Goal: Transaction & Acquisition: Purchase product/service

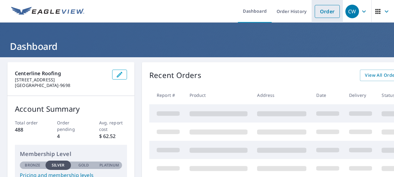
click at [325, 10] on link "Order" at bounding box center [327, 11] width 25 height 13
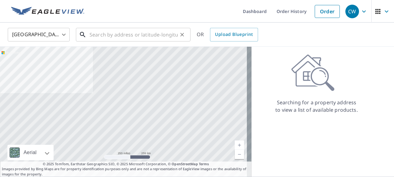
click at [103, 39] on input "text" at bounding box center [134, 34] width 88 height 17
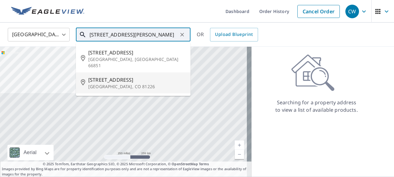
click at [92, 77] on span "[STREET_ADDRESS]" at bounding box center [136, 79] width 97 height 7
type input "[STREET_ADDRESS][PERSON_NAME]"
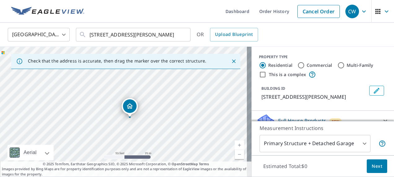
drag, startPoint x: 122, startPoint y: 125, endPoint x: 143, endPoint y: 123, distance: 21.8
click at [143, 123] on div "[STREET_ADDRESS][PERSON_NAME]" at bounding box center [126, 112] width 252 height 130
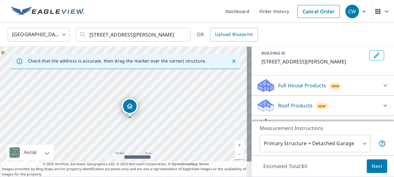
scroll to position [21, 0]
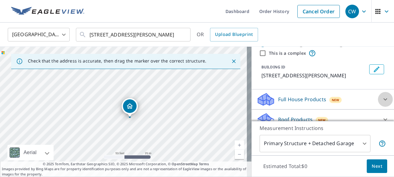
click at [382, 98] on icon at bounding box center [385, 99] width 7 height 7
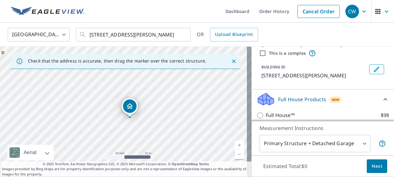
click at [382, 98] on icon at bounding box center [385, 99] width 7 height 7
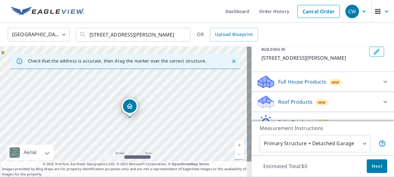
scroll to position [52, 0]
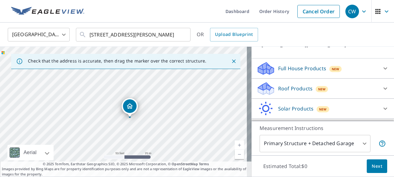
click at [382, 88] on icon at bounding box center [385, 88] width 7 height 7
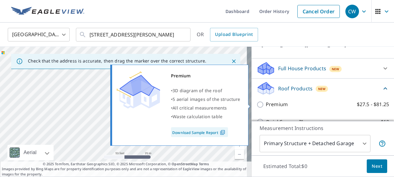
click at [257, 103] on input "Premium $27.5 - $81.25" at bounding box center [261, 104] width 9 height 7
checkbox input "true"
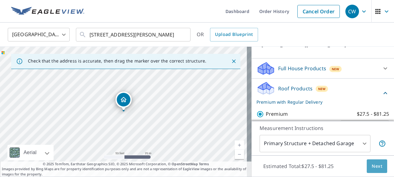
click at [373, 167] on span "Next" at bounding box center [377, 167] width 11 height 8
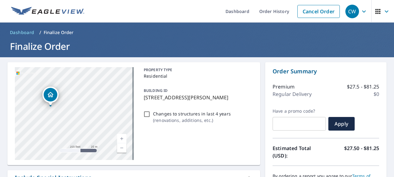
drag, startPoint x: 93, startPoint y: 122, endPoint x: 55, endPoint y: 131, distance: 39.0
click at [38, 113] on div "[STREET_ADDRESS][PERSON_NAME]" at bounding box center [74, 113] width 119 height 93
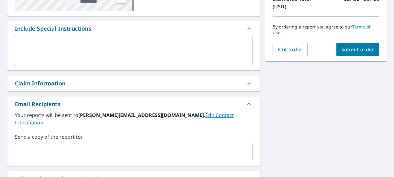
scroll to position [155, 0]
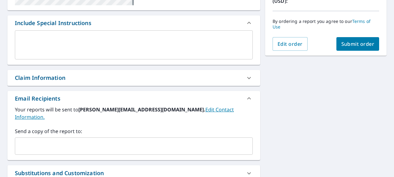
click at [183, 140] on input "text" at bounding box center [129, 146] width 223 height 12
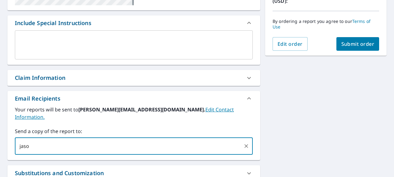
type input "[PERSON_NAME]"
type input "[PERSON_NAME][EMAIL_ADDRESS][DOMAIN_NAME]"
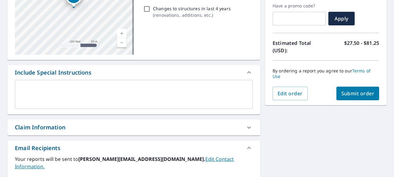
scroll to position [93, 0]
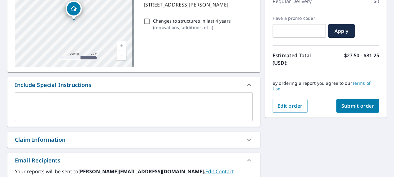
click at [359, 103] on span "Submit order" at bounding box center [358, 106] width 33 height 7
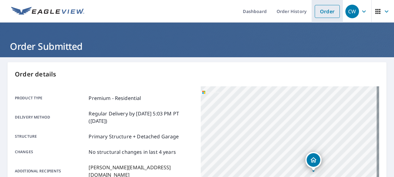
click at [322, 13] on link "Order" at bounding box center [327, 11] width 25 height 13
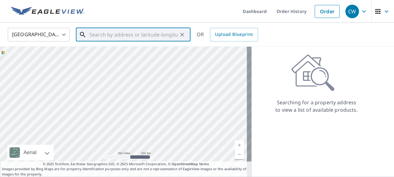
click at [92, 35] on input "text" at bounding box center [134, 34] width 88 height 17
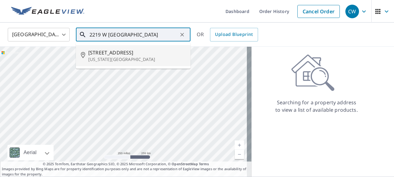
click at [109, 54] on span "[STREET_ADDRESS]" at bounding box center [136, 52] width 97 height 7
type input "[STREET_ADDRESS][US_STATE]"
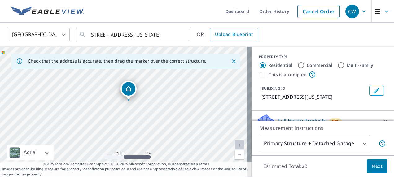
drag, startPoint x: 168, startPoint y: 116, endPoint x: 159, endPoint y: 95, distance: 22.9
click at [159, 95] on div "[STREET_ADDRESS][US_STATE]" at bounding box center [126, 112] width 252 height 130
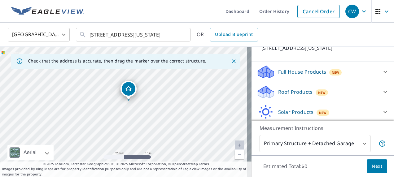
scroll to position [62, 0]
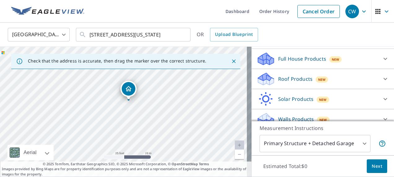
click at [382, 83] on icon at bounding box center [385, 78] width 7 height 7
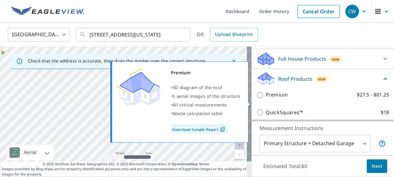
click at [257, 99] on input "Premium $27.5 - $81.25" at bounding box center [261, 94] width 9 height 7
checkbox input "true"
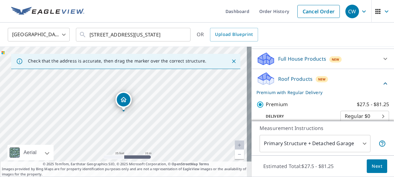
click at [374, 164] on span "Next" at bounding box center [377, 167] width 11 height 8
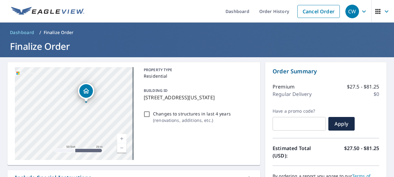
drag, startPoint x: 109, startPoint y: 115, endPoint x: 91, endPoint y: 119, distance: 18.2
click at [91, 119] on div "[STREET_ADDRESS][US_STATE]" at bounding box center [74, 113] width 119 height 93
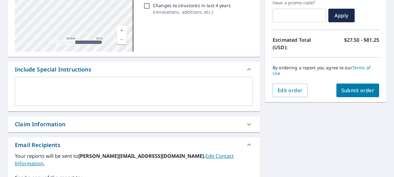
scroll to position [135, 0]
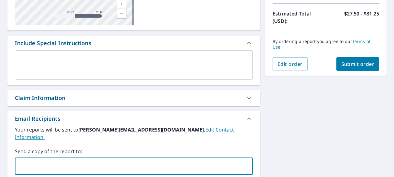
click at [29, 161] on input "text" at bounding box center [129, 167] width 223 height 12
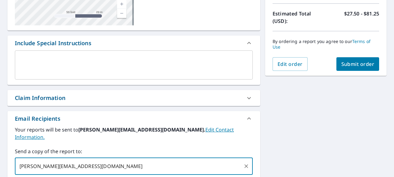
type input "[PERSON_NAME][EMAIL_ADDRESS][DOMAIN_NAME]"
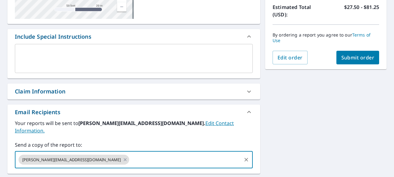
scroll to position [73, 0]
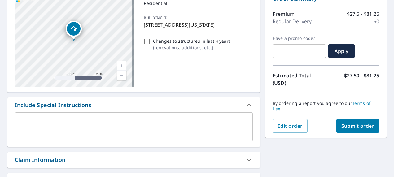
click at [358, 127] on span "Submit order" at bounding box center [358, 126] width 33 height 7
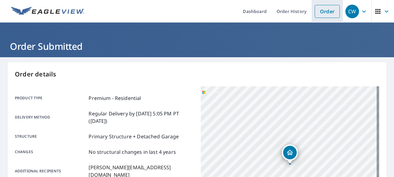
click at [326, 14] on link "Order" at bounding box center [327, 11] width 25 height 13
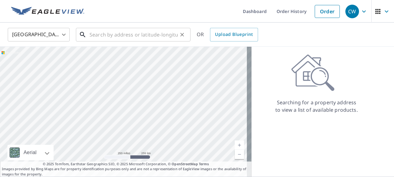
click at [93, 33] on input "text" at bounding box center [134, 34] width 88 height 17
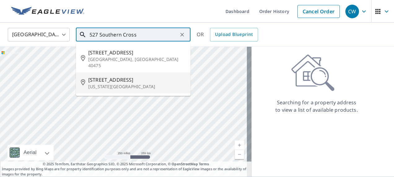
click at [112, 76] on span "[STREET_ADDRESS]" at bounding box center [136, 79] width 97 height 7
type input "[STREET_ADDRESS][US_STATE]"
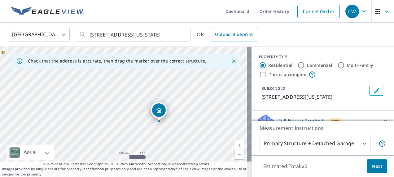
drag, startPoint x: 118, startPoint y: 106, endPoint x: 164, endPoint y: 126, distance: 49.6
click at [164, 126] on div "[STREET_ADDRESS][US_STATE]" at bounding box center [126, 112] width 252 height 130
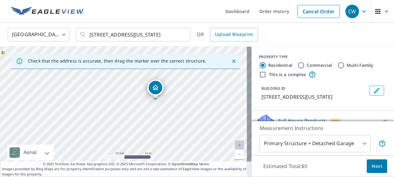
drag, startPoint x: 151, startPoint y: 138, endPoint x: 165, endPoint y: 123, distance: 20.4
click at [165, 123] on div "[STREET_ADDRESS][US_STATE]" at bounding box center [126, 112] width 252 height 130
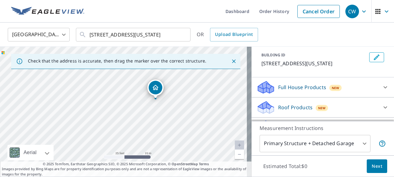
scroll to position [38, 0]
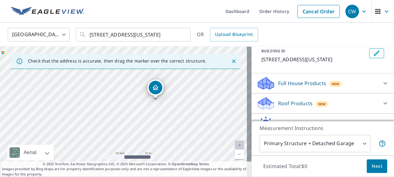
click at [382, 87] on icon at bounding box center [385, 83] width 7 height 7
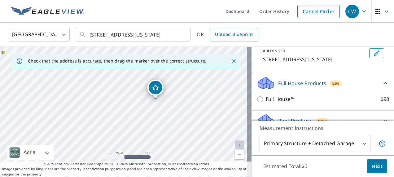
scroll to position [69, 0]
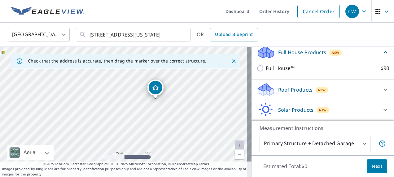
click at [378, 97] on div at bounding box center [385, 89] width 15 height 15
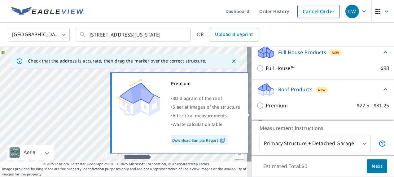
click at [259, 109] on input "Premium $27.5 - $81.25" at bounding box center [261, 105] width 9 height 7
checkbox input "true"
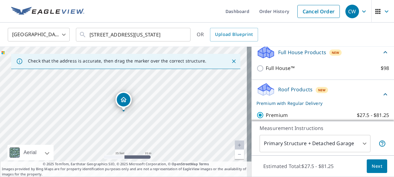
scroll to position [16, 0]
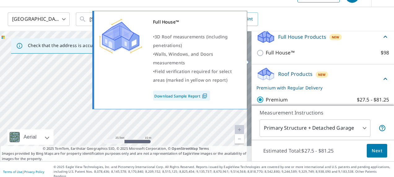
click at [314, 65] on div "Full House Products New Full House™ $98" at bounding box center [323, 46] width 143 height 38
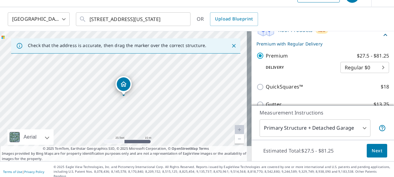
scroll to position [100, 0]
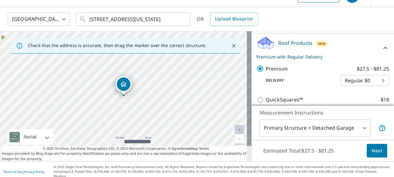
click at [373, 150] on span "Next" at bounding box center [377, 151] width 11 height 8
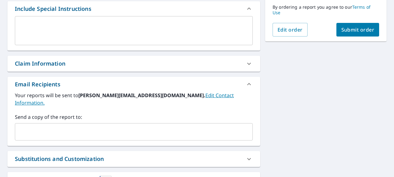
scroll to position [171, 0]
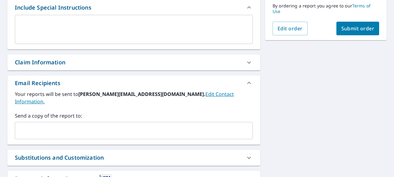
click at [43, 126] on input "text" at bounding box center [129, 131] width 223 height 12
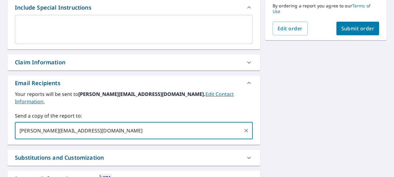
type input "[PERSON_NAME][EMAIL_ADDRESS][DOMAIN_NAME]"
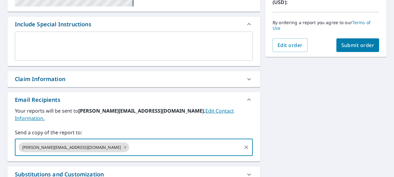
scroll to position [126, 0]
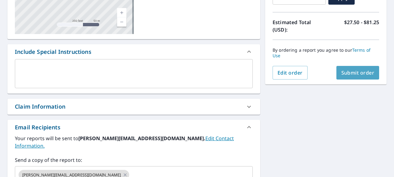
click at [354, 71] on span "Submit order" at bounding box center [358, 72] width 33 height 7
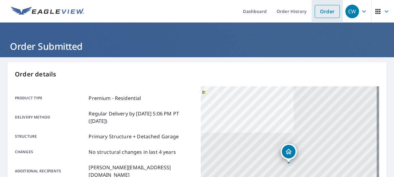
click at [329, 10] on link "Order" at bounding box center [327, 11] width 25 height 13
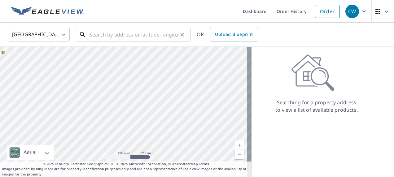
click at [90, 35] on input "text" at bounding box center [134, 34] width 88 height 17
click at [109, 14] on ul "Dashboard Order History Order" at bounding box center [215, 11] width 255 height 23
click at [285, 11] on link "Order History" at bounding box center [292, 11] width 40 height 23
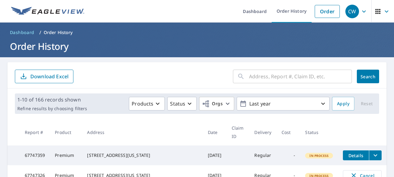
click at [260, 76] on input "text" at bounding box center [300, 76] width 103 height 17
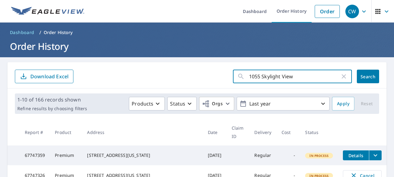
type input "1055 Skylight View"
click at [344, 78] on div "1055 Skylight View ​" at bounding box center [292, 77] width 119 height 14
click at [341, 79] on icon "button" at bounding box center [344, 76] width 7 height 7
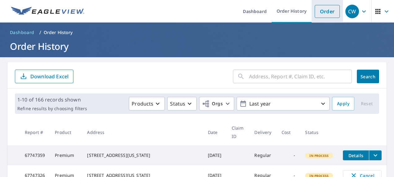
click at [325, 14] on link "Order" at bounding box center [327, 11] width 25 height 13
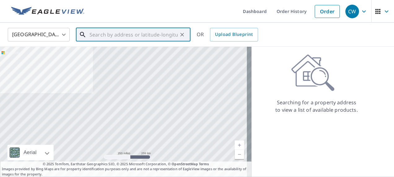
click at [94, 37] on input "text" at bounding box center [134, 34] width 88 height 17
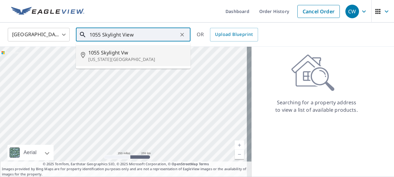
click at [125, 59] on p "[US_STATE][GEOGRAPHIC_DATA]" at bounding box center [136, 59] width 97 height 6
type input "[STREET_ADDRESS][US_STATE]"
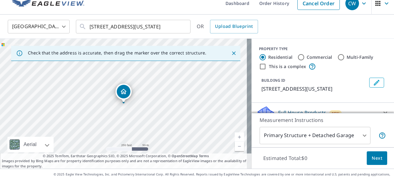
scroll to position [16, 0]
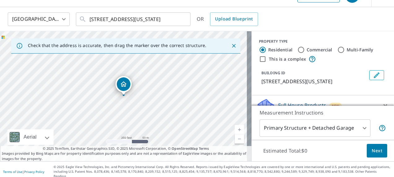
click at [358, 125] on body "CW CW Dashboard Order History Cancel Order CW [GEOGRAPHIC_DATA] [GEOGRAPHIC_DAT…" at bounding box center [197, 88] width 394 height 177
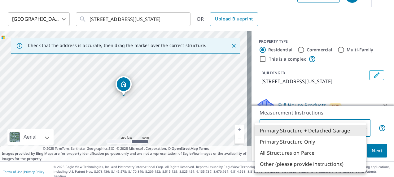
click at [358, 125] on ul "Primary Structure + Detached Garage Primary Structure Only All Structures on Pa…" at bounding box center [310, 148] width 111 height 50
click at [372, 109] on div at bounding box center [197, 88] width 394 height 177
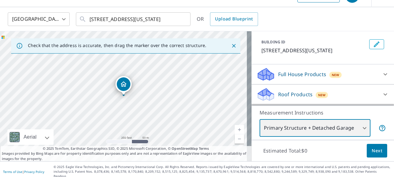
scroll to position [62, 0]
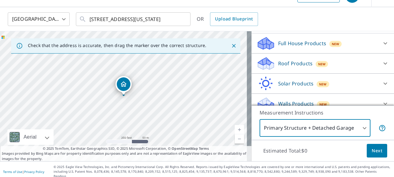
click at [382, 67] on icon at bounding box center [385, 63] width 7 height 7
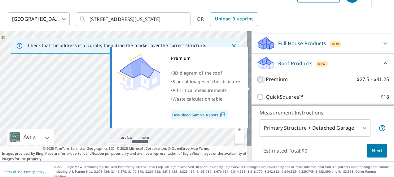
click at [259, 83] on input "Premium $27.5 - $81.25" at bounding box center [261, 79] width 9 height 7
checkbox input "true"
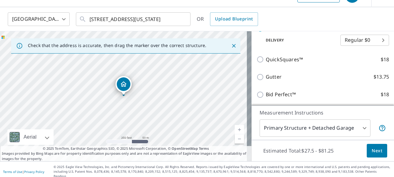
scroll to position [124, 0]
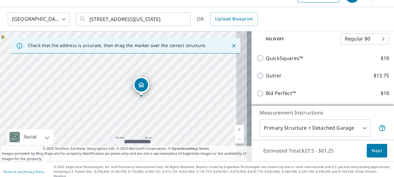
drag, startPoint x: 181, startPoint y: 99, endPoint x: 145, endPoint y: 100, distance: 36.6
click at [145, 100] on div "[STREET_ADDRESS][US_STATE]" at bounding box center [126, 96] width 252 height 130
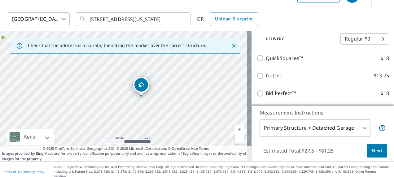
click at [372, 151] on span "Next" at bounding box center [377, 151] width 11 height 8
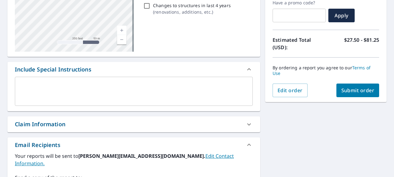
scroll to position [140, 0]
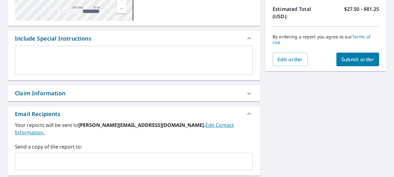
click at [34, 156] on input "text" at bounding box center [129, 162] width 223 height 12
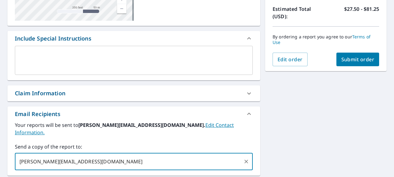
type input "[PERSON_NAME][EMAIL_ADDRESS][DOMAIN_NAME]"
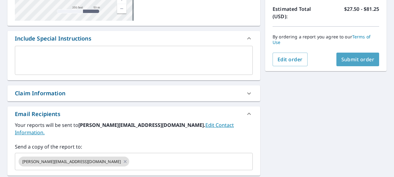
click at [362, 59] on span "Submit order" at bounding box center [358, 59] width 33 height 7
